Goal: Navigation & Orientation: Find specific page/section

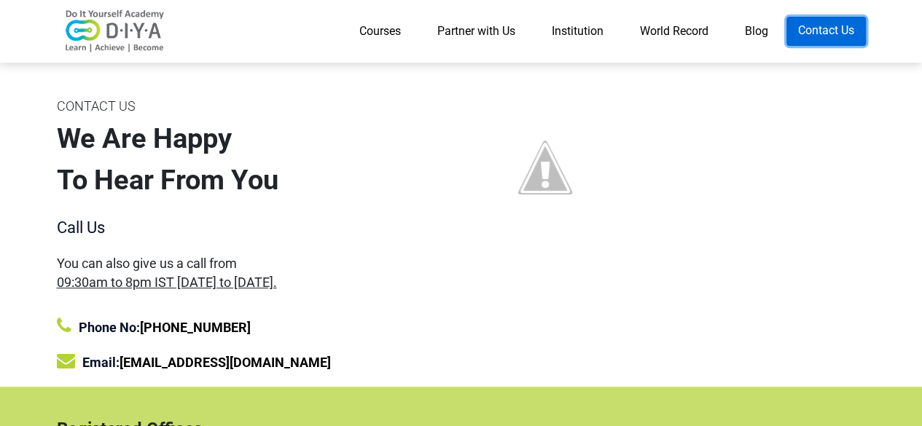
click at [816, 34] on link "Contact Us" at bounding box center [826, 31] width 79 height 29
click at [405, 38] on link "Courses" at bounding box center [380, 31] width 78 height 29
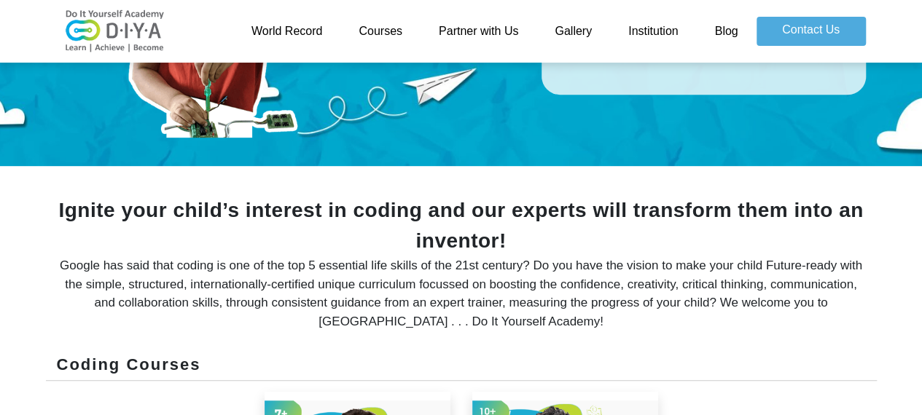
scroll to position [510, 0]
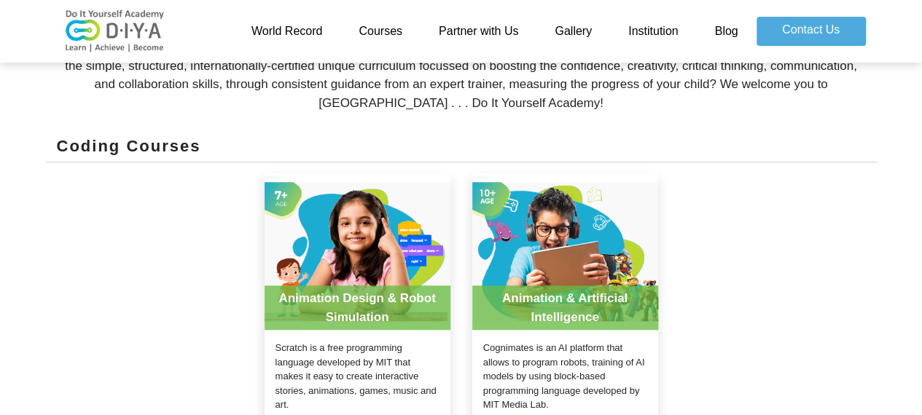
click at [468, 24] on link "Partner with Us" at bounding box center [479, 31] width 116 height 29
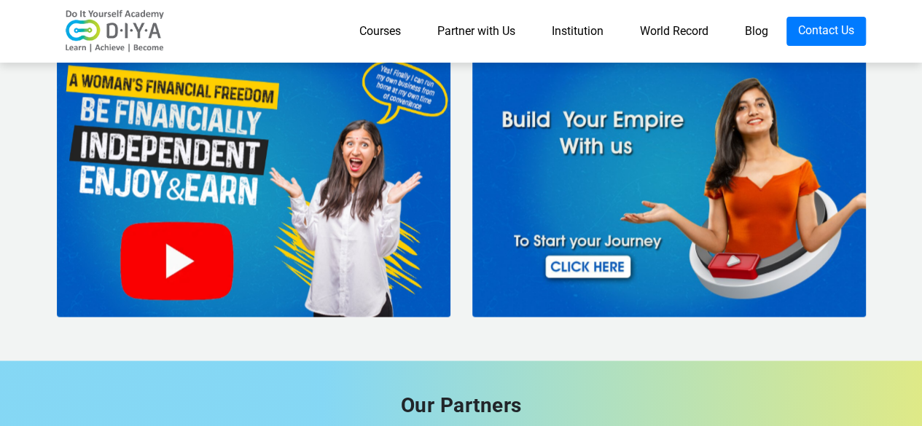
scroll to position [3755, 0]
